Goal: Find specific page/section: Find specific page/section

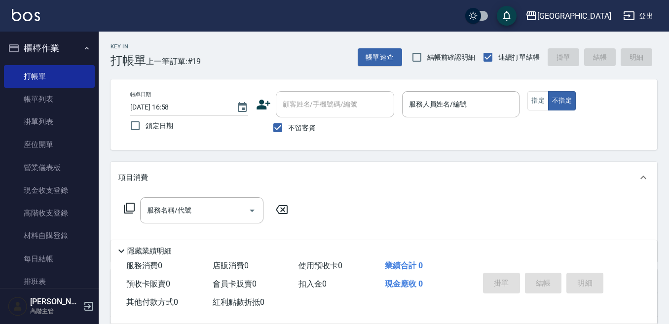
scroll to position [135, 0]
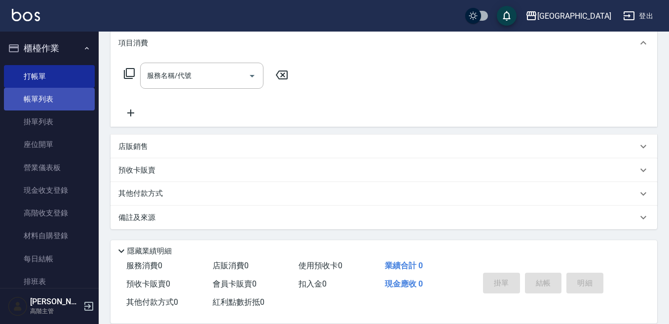
click at [55, 99] on link "帳單列表" at bounding box center [49, 99] width 91 height 23
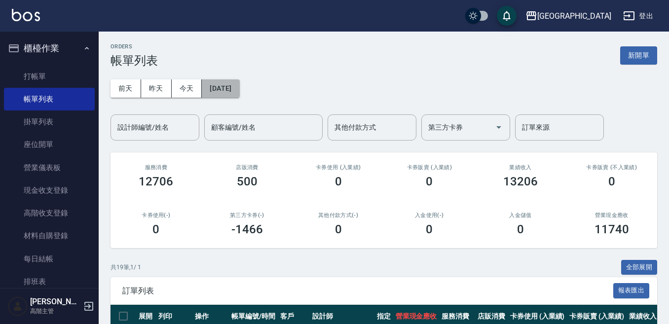
click at [220, 90] on button "[DATE]" at bounding box center [220, 88] width 37 height 18
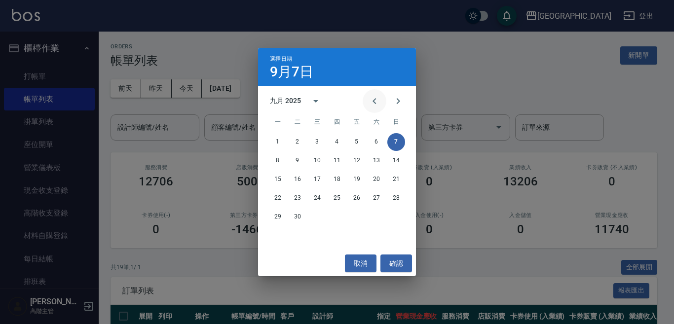
click at [371, 101] on icon "Previous month" at bounding box center [375, 101] width 12 height 12
click at [370, 101] on icon "Previous month" at bounding box center [375, 101] width 12 height 12
click at [375, 219] on button "31" at bounding box center [377, 217] width 18 height 18
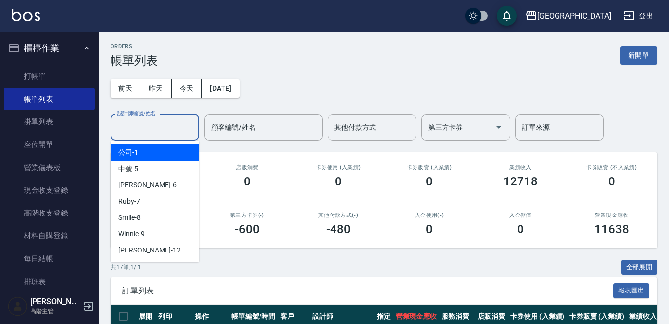
click at [166, 128] on input "設計師編號/姓名" at bounding box center [155, 127] width 80 height 17
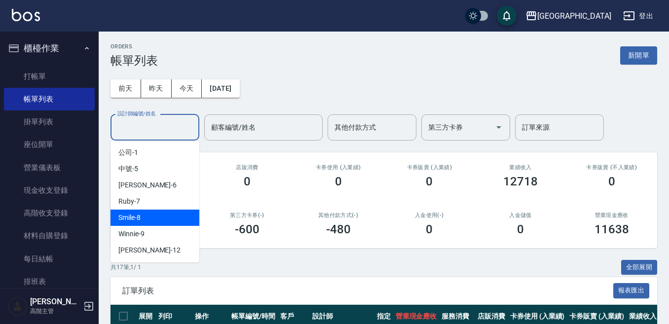
click at [153, 222] on div "Smile -8" at bounding box center [155, 218] width 89 height 16
type input "Smile-8"
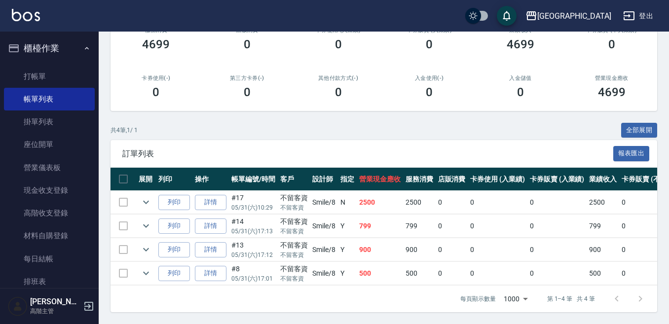
scroll to position [146, 0]
click at [633, 123] on button "全部展開" at bounding box center [639, 130] width 37 height 15
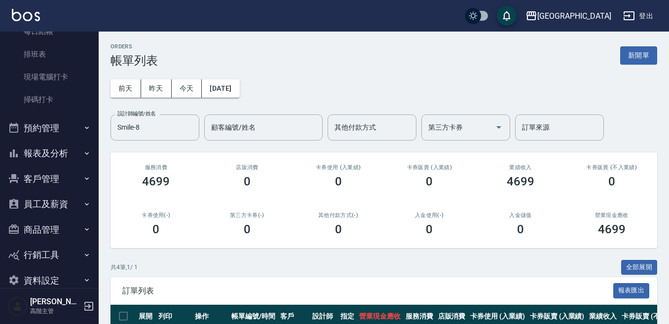
scroll to position [244, 0]
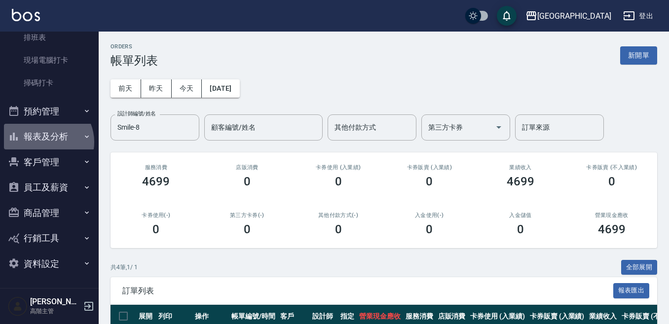
click at [45, 142] on button "報表及分析" at bounding box center [49, 137] width 91 height 26
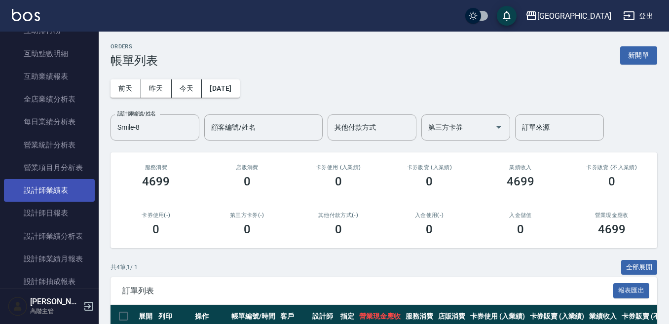
scroll to position [540, 0]
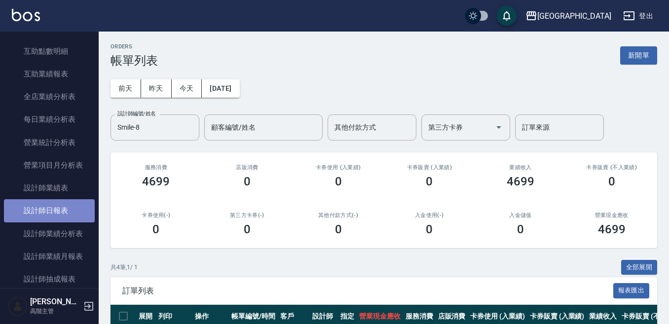
click at [49, 213] on link "設計師日報表" at bounding box center [49, 210] width 91 height 23
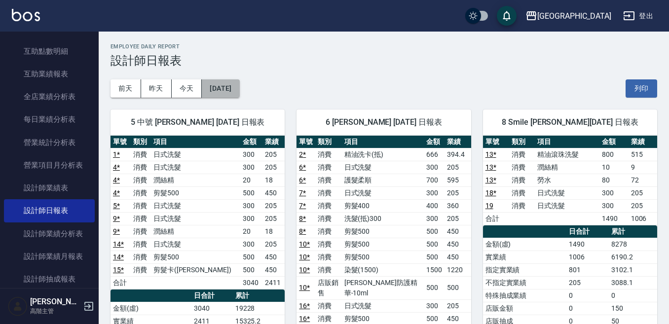
click at [237, 87] on button "[DATE]" at bounding box center [220, 88] width 37 height 18
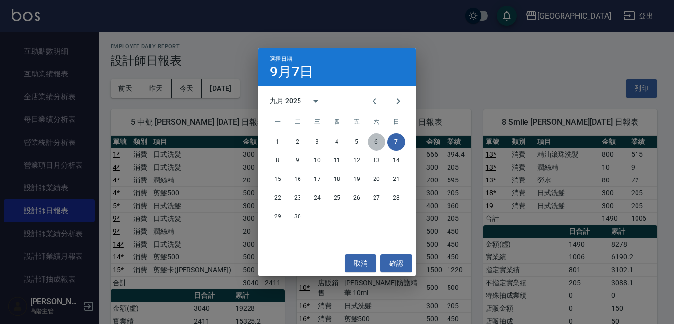
click at [372, 138] on button "6" at bounding box center [377, 142] width 18 height 18
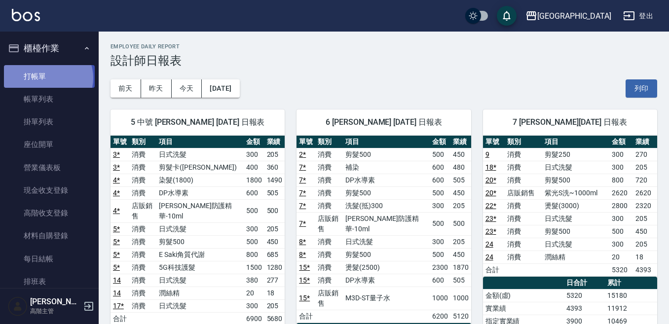
click at [47, 77] on link "打帳單" at bounding box center [49, 76] width 91 height 23
